Goal: Task Accomplishment & Management: Complete application form

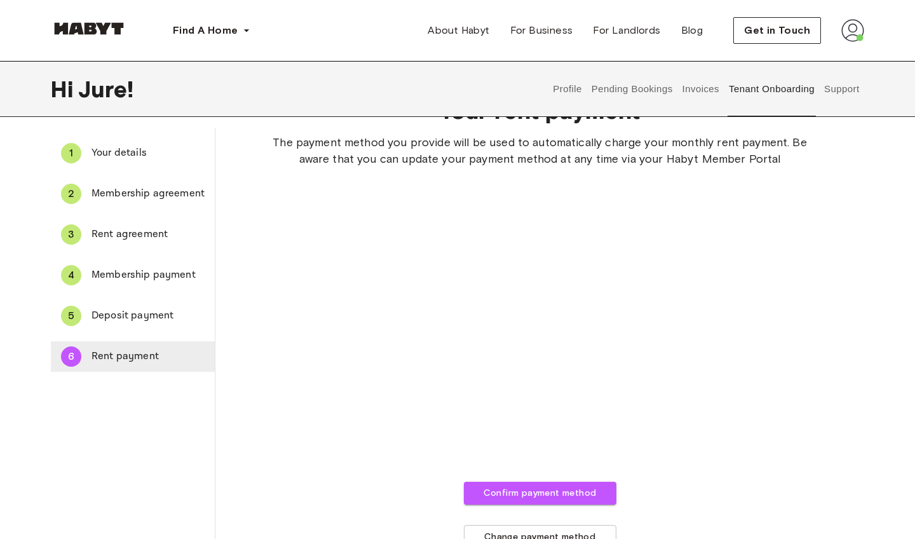
click at [133, 353] on span "Rent payment" at bounding box center [147, 356] width 113 height 15
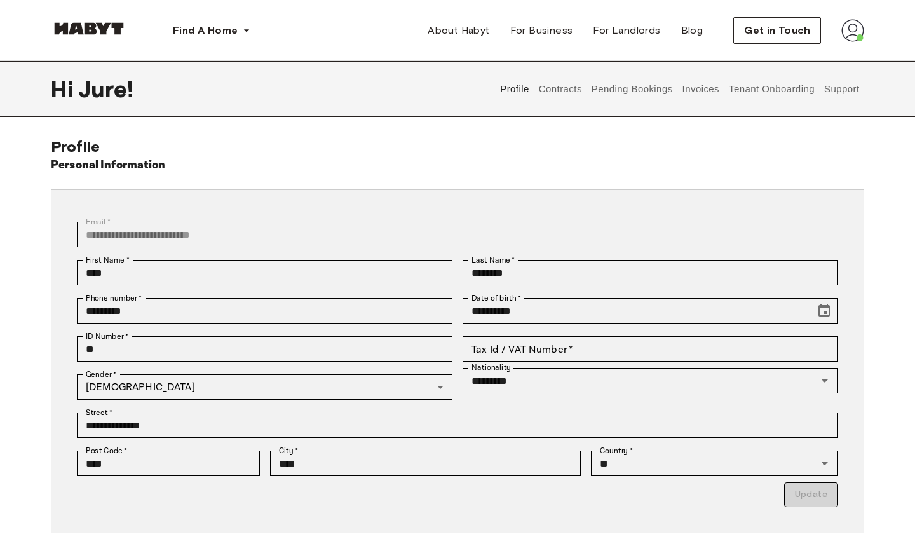
click at [559, 85] on button "Contracts" at bounding box center [560, 89] width 46 height 56
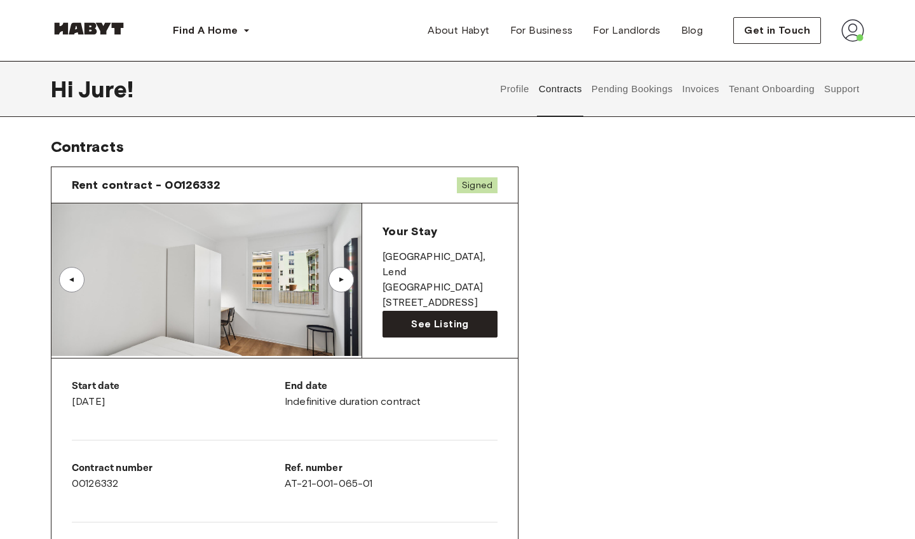
click at [638, 91] on button "Pending Bookings" at bounding box center [631, 89] width 84 height 56
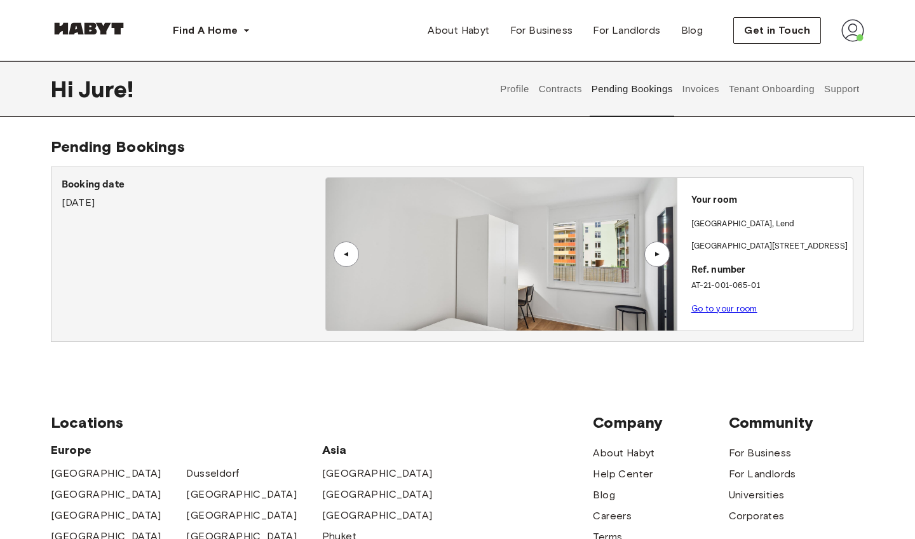
click at [706, 92] on button "Invoices" at bounding box center [700, 89] width 40 height 56
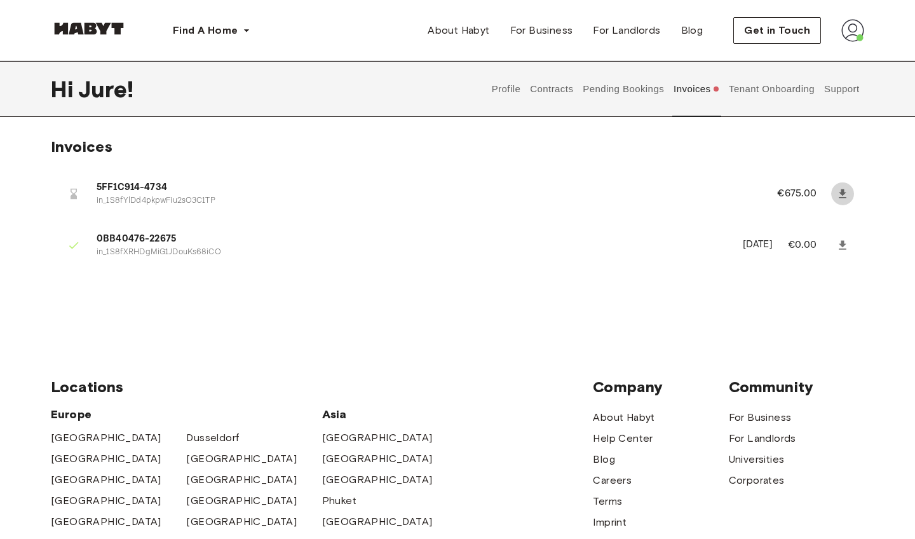
click at [835, 192] on link at bounding box center [842, 193] width 23 height 23
click at [460, 243] on span "0BB40476-22675" at bounding box center [412, 239] width 631 height 15
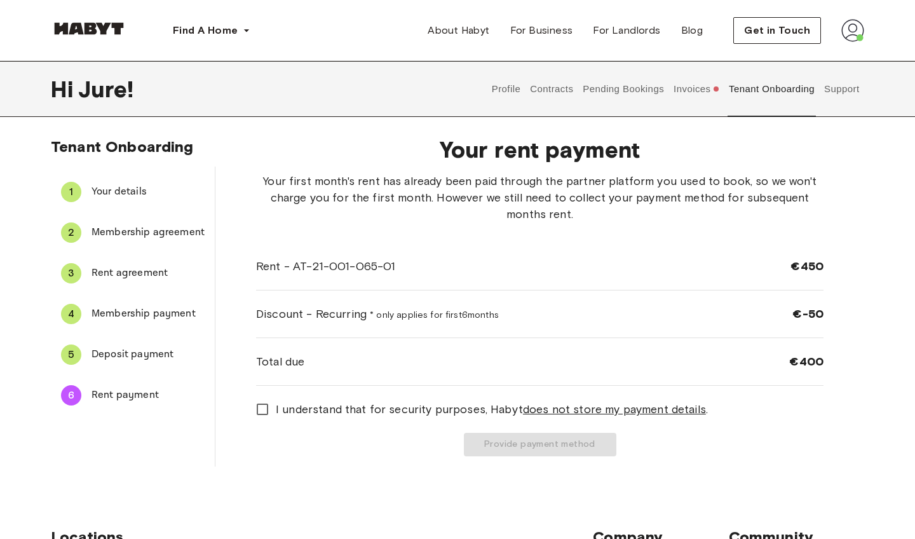
click at [570, 227] on div "Your first month's rent has already been paid through the partner platform you …" at bounding box center [539, 279] width 567 height 213
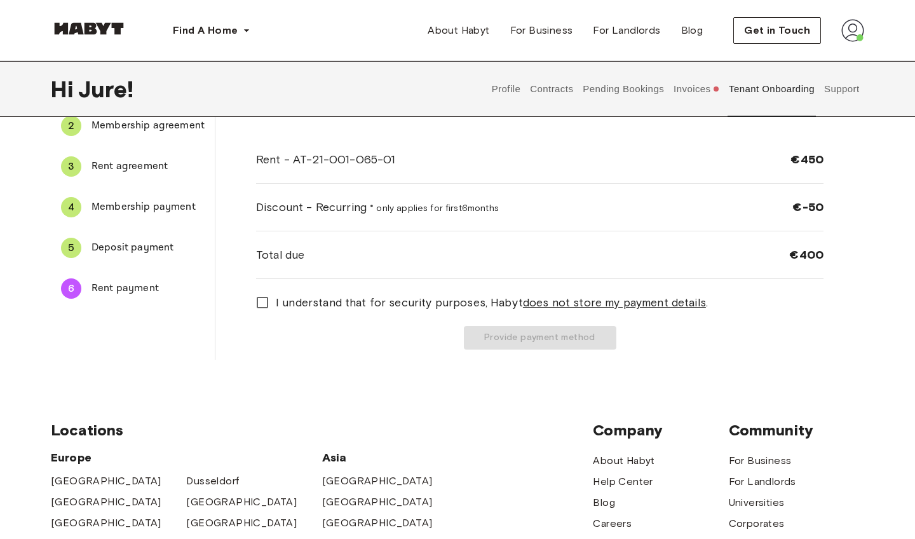
scroll to position [107, 0]
click at [720, 309] on label "I understand that for security purposes, [PERSON_NAME] does not store my paymen…" at bounding box center [531, 301] width 564 height 27
click at [738, 295] on label "I understand that for security purposes, [PERSON_NAME] does not store my paymen…" at bounding box center [531, 301] width 564 height 27
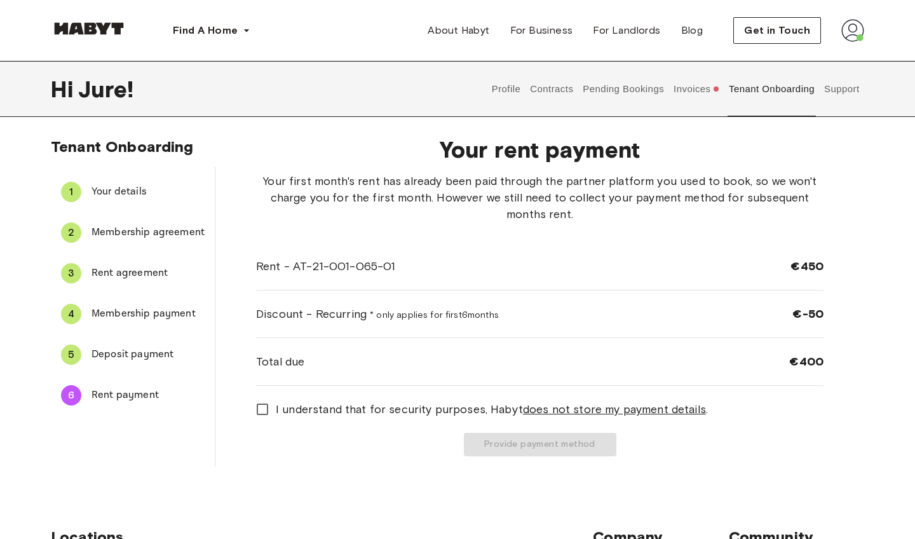
scroll to position [0, 0]
click at [156, 354] on span "Deposit payment" at bounding box center [147, 354] width 113 height 15
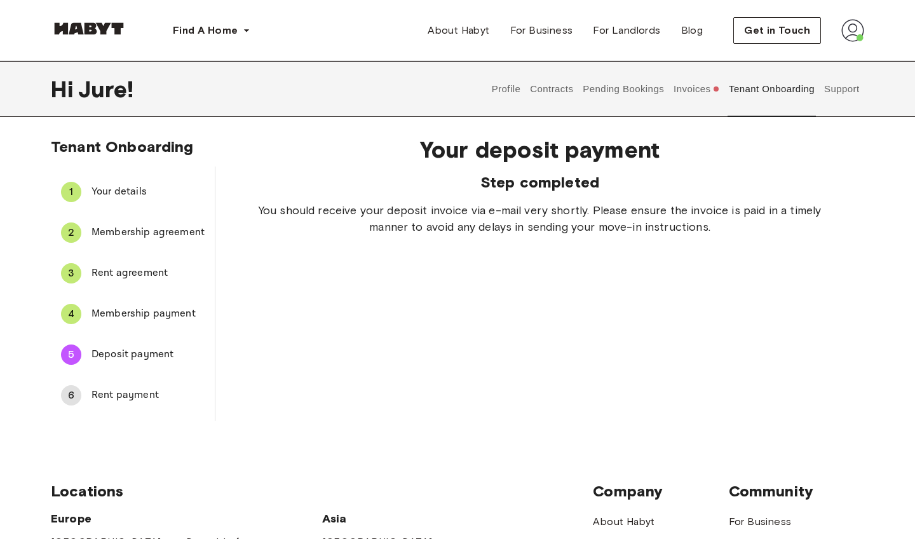
click at [104, 395] on span "Rent payment" at bounding box center [147, 394] width 113 height 15
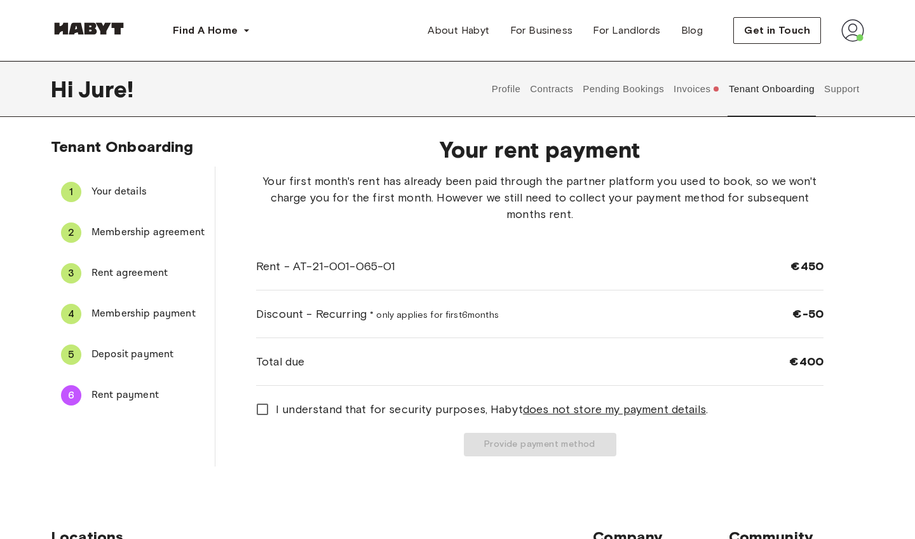
click at [288, 410] on span "I understand that for security purposes, [PERSON_NAME] does not store my paymen…" at bounding box center [492, 409] width 432 height 17
click at [520, 447] on button "Provide payment method" at bounding box center [540, 445] width 152 height 24
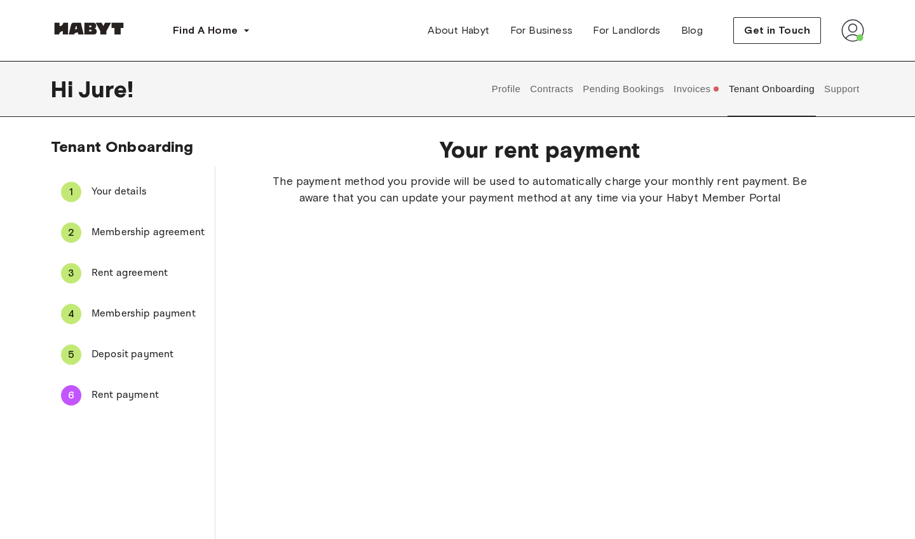
scroll to position [302, 0]
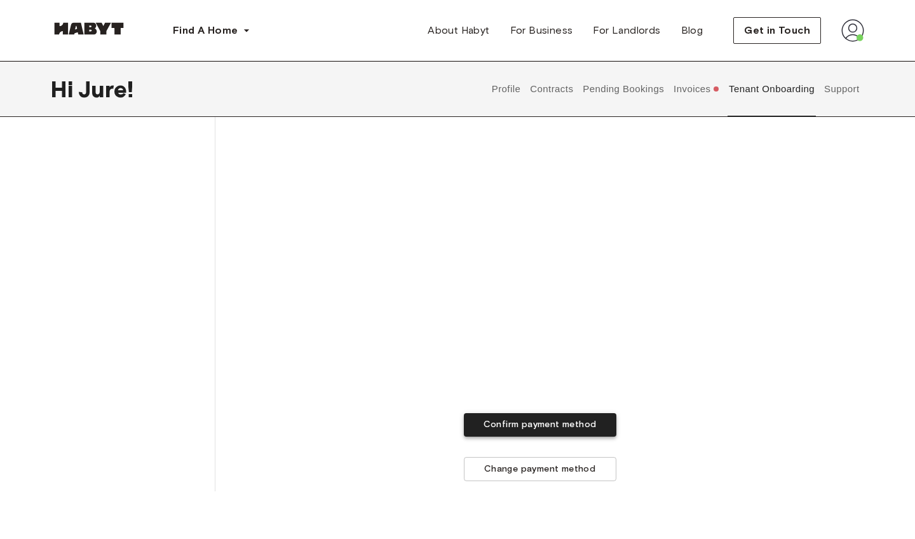
click at [535, 421] on button "Confirm payment method" at bounding box center [540, 425] width 152 height 24
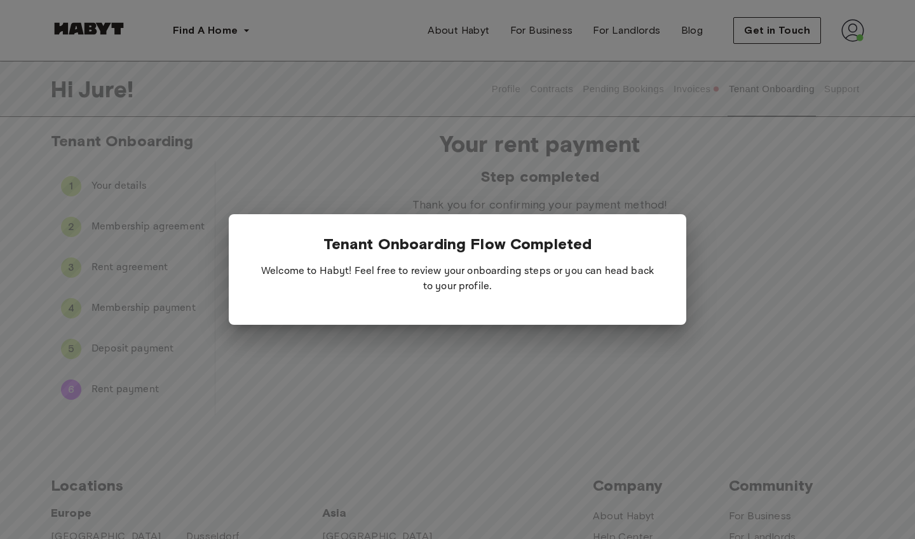
scroll to position [3, 0]
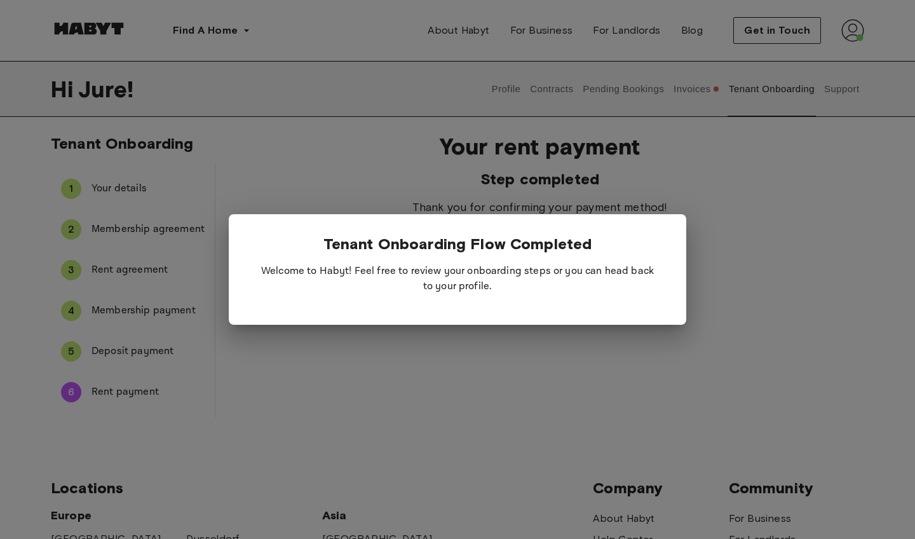
click at [518, 349] on div at bounding box center [457, 269] width 915 height 539
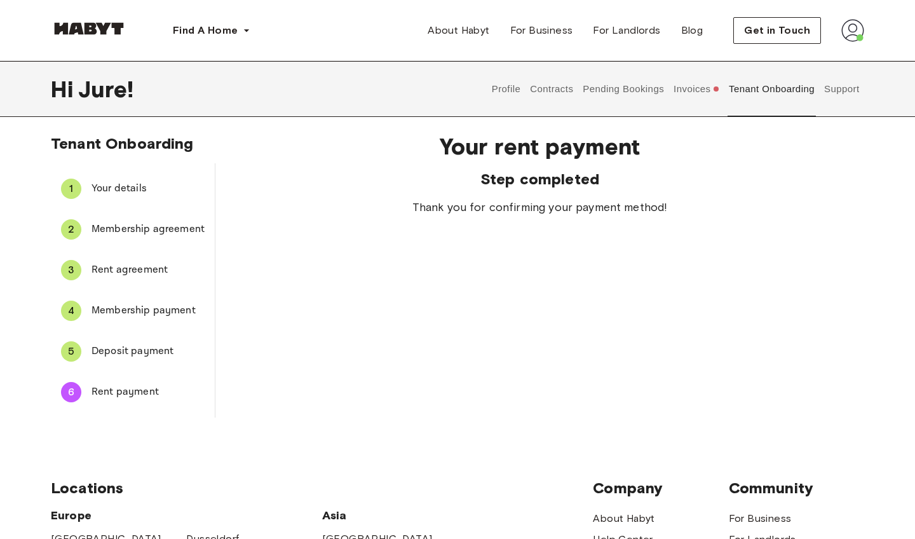
click at [783, 95] on button "Tenant Onboarding" at bounding box center [771, 89] width 89 height 56
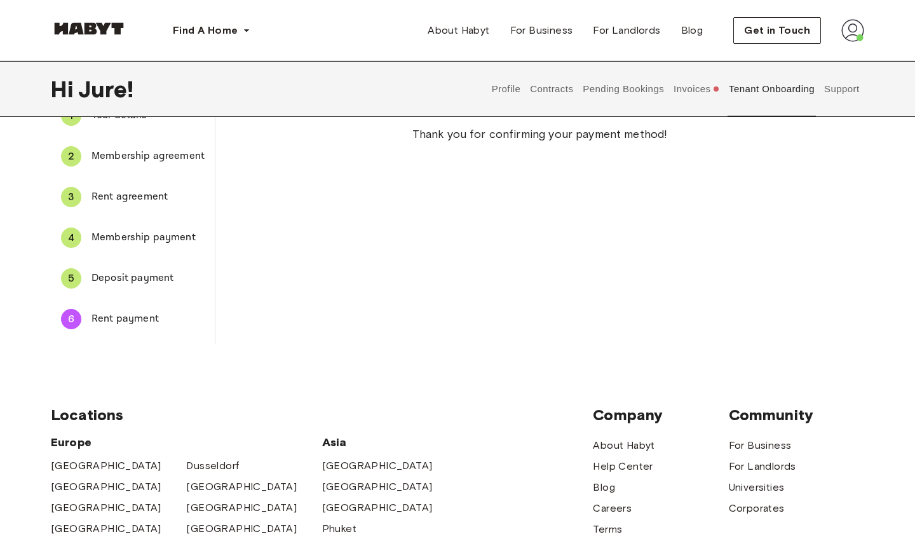
scroll to position [84, 0]
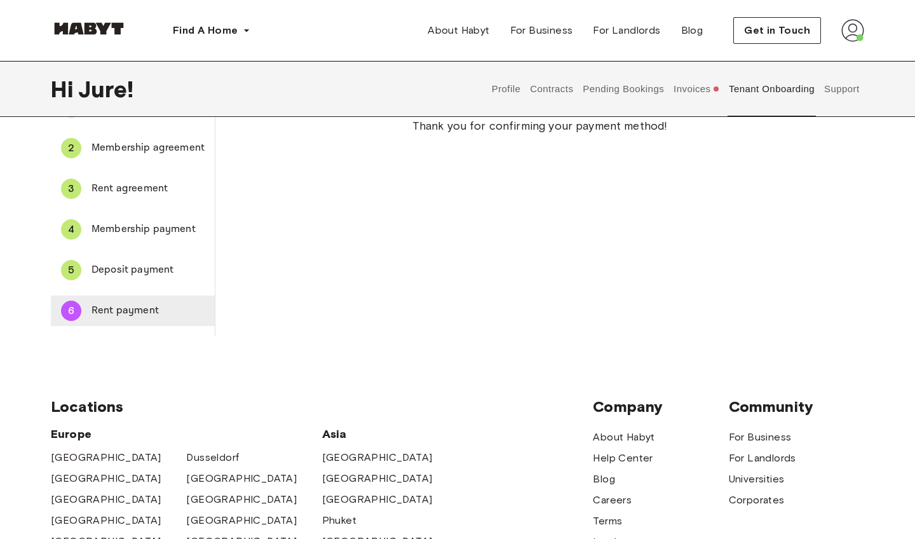
click at [131, 312] on span "Rent payment" at bounding box center [147, 310] width 113 height 15
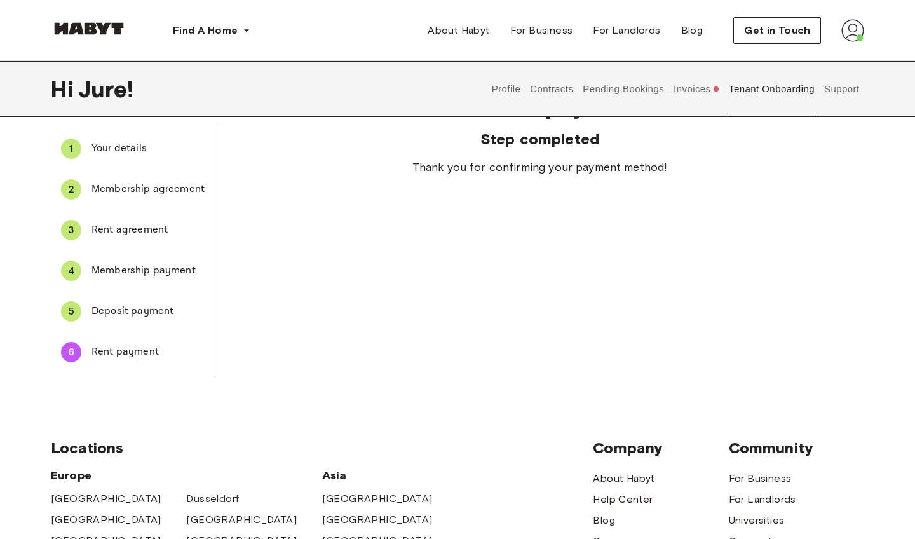
scroll to position [48, 0]
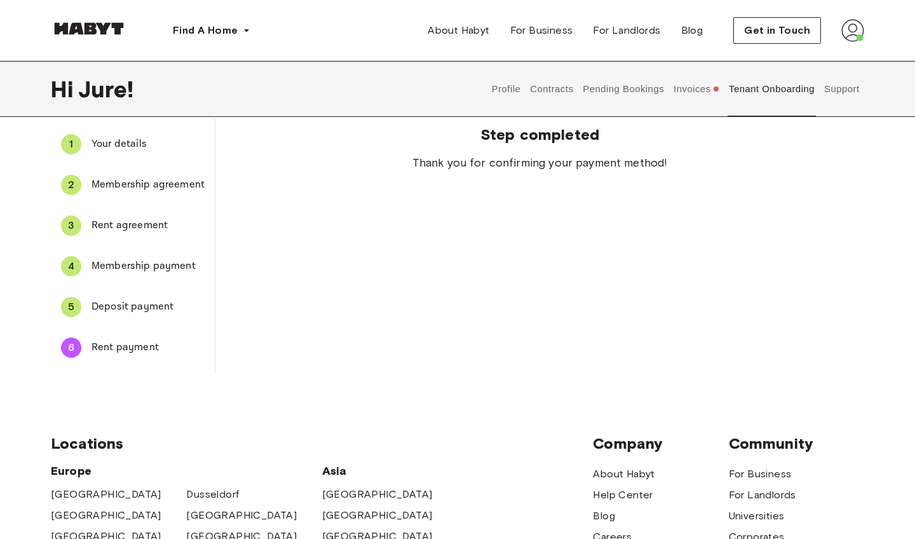
click at [718, 93] on button "Invoices" at bounding box center [696, 89] width 49 height 56
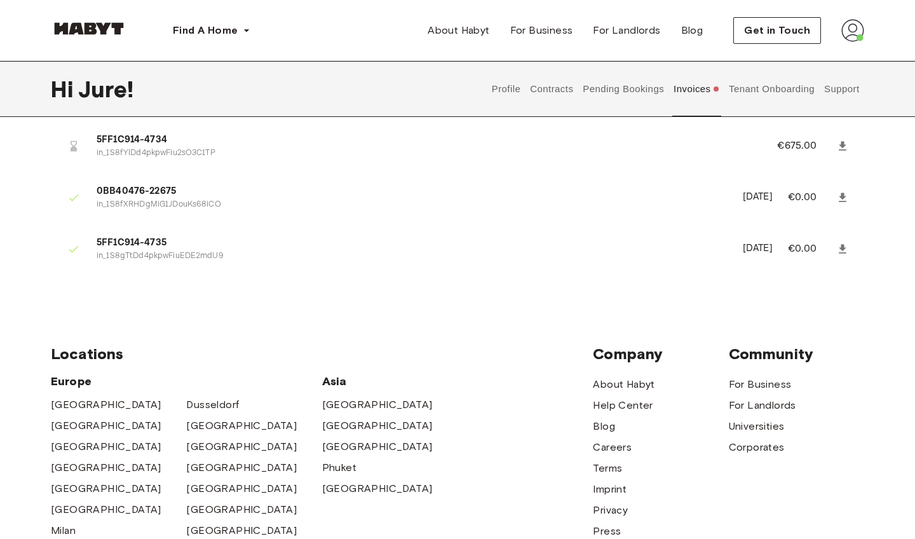
click at [772, 97] on button "Tenant Onboarding" at bounding box center [771, 89] width 89 height 56
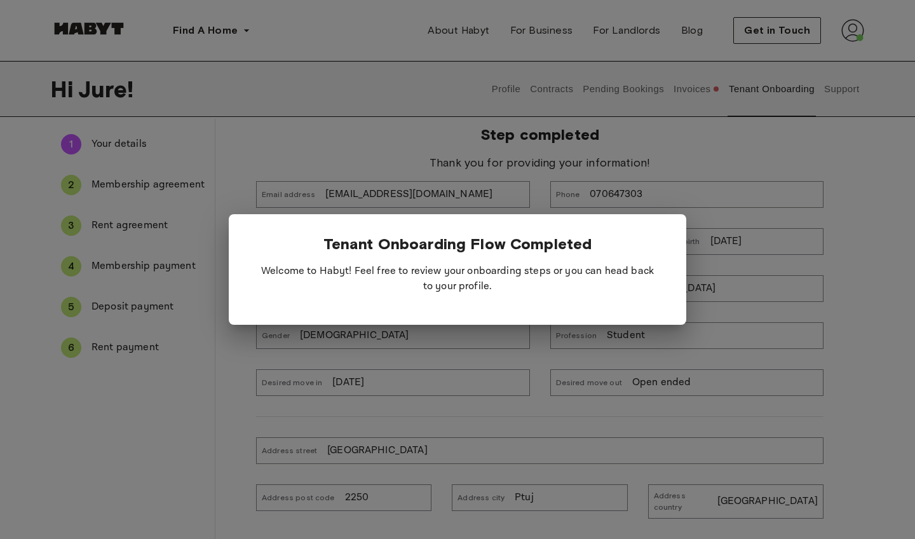
click at [838, 264] on div at bounding box center [457, 269] width 915 height 539
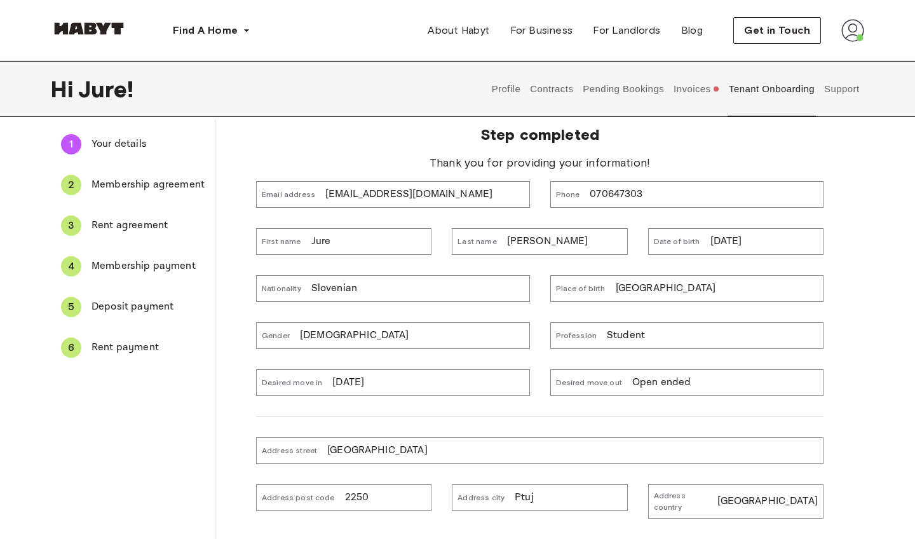
click at [135, 350] on span "Rent payment" at bounding box center [147, 347] width 113 height 15
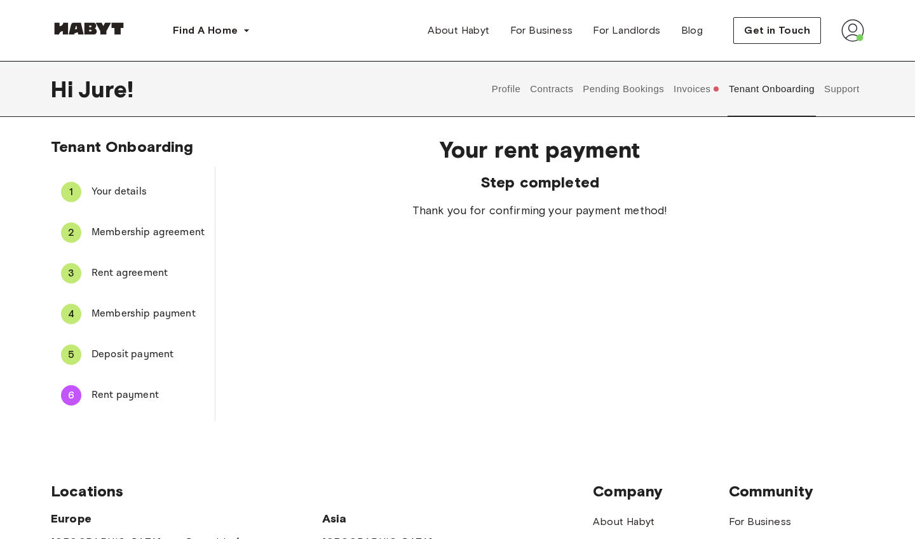
click at [124, 354] on span "Deposit payment" at bounding box center [147, 354] width 113 height 15
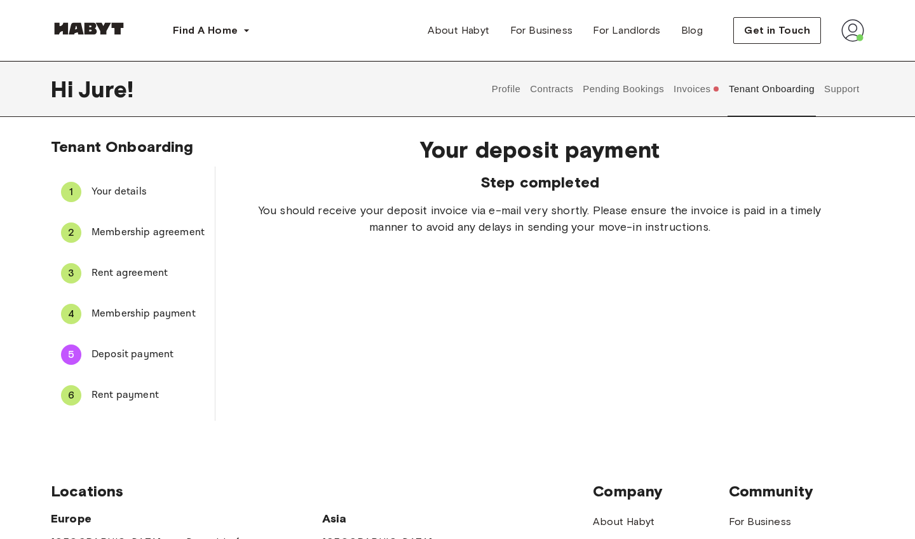
click at [119, 394] on span "Rent payment" at bounding box center [147, 394] width 113 height 15
